Goal: Task Accomplishment & Management: Use online tool/utility

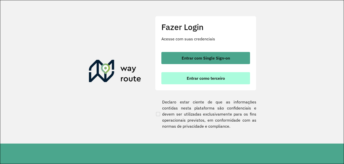
click at [217, 77] on span "Entrar como terceiro" at bounding box center [205, 78] width 38 height 4
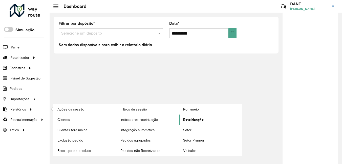
click at [195, 118] on span "Roteirização" at bounding box center [193, 119] width 20 height 5
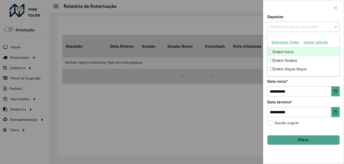
click at [293, 28] on input "text" at bounding box center [300, 27] width 65 height 6
click at [287, 51] on div "Diskol Irece" at bounding box center [303, 52] width 72 height 9
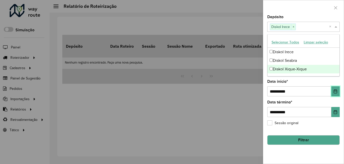
click at [336, 90] on icon "Choose Date" at bounding box center [335, 92] width 4 height 4
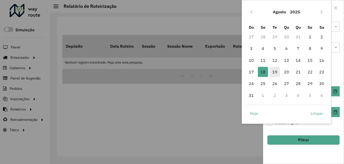
click at [275, 72] on span "19" at bounding box center [274, 72] width 10 height 10
type input "**********"
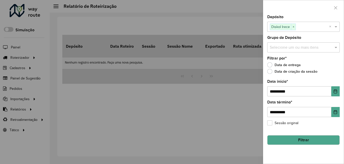
click at [310, 141] on button "Filtrar" at bounding box center [303, 141] width 72 height 10
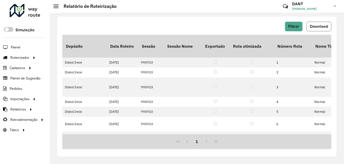
click at [319, 24] on button "Download" at bounding box center [318, 27] width 25 height 10
